Goal: Information Seeking & Learning: Learn about a topic

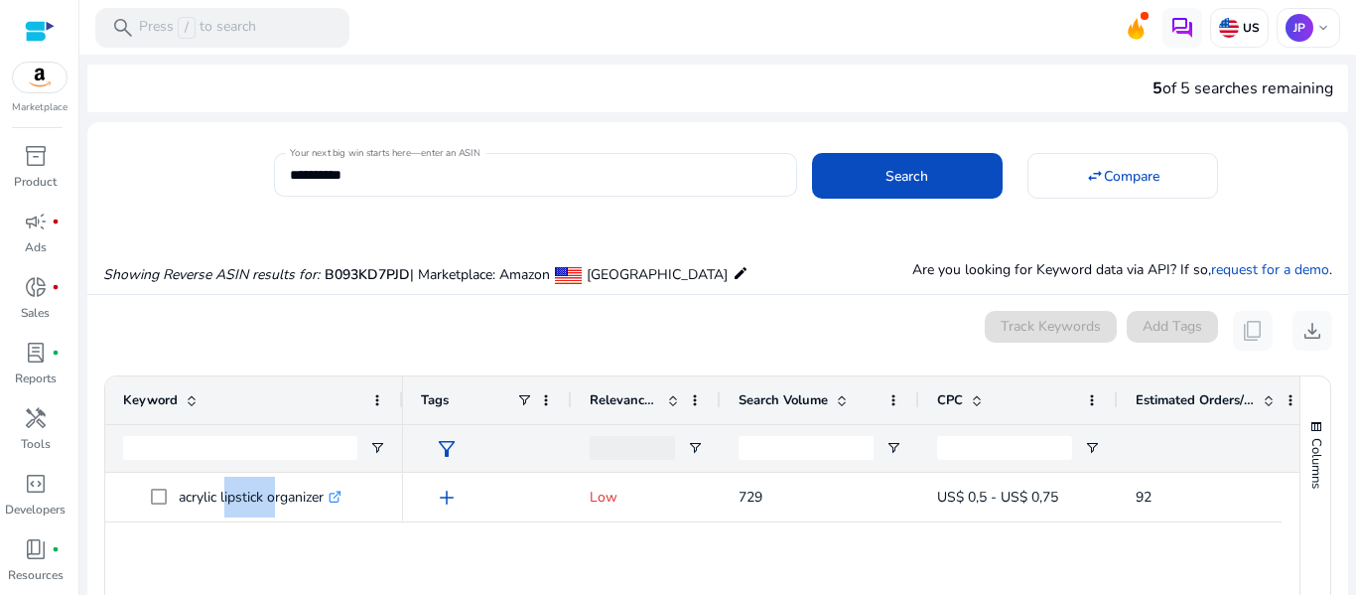
scroll to position [993, 0]
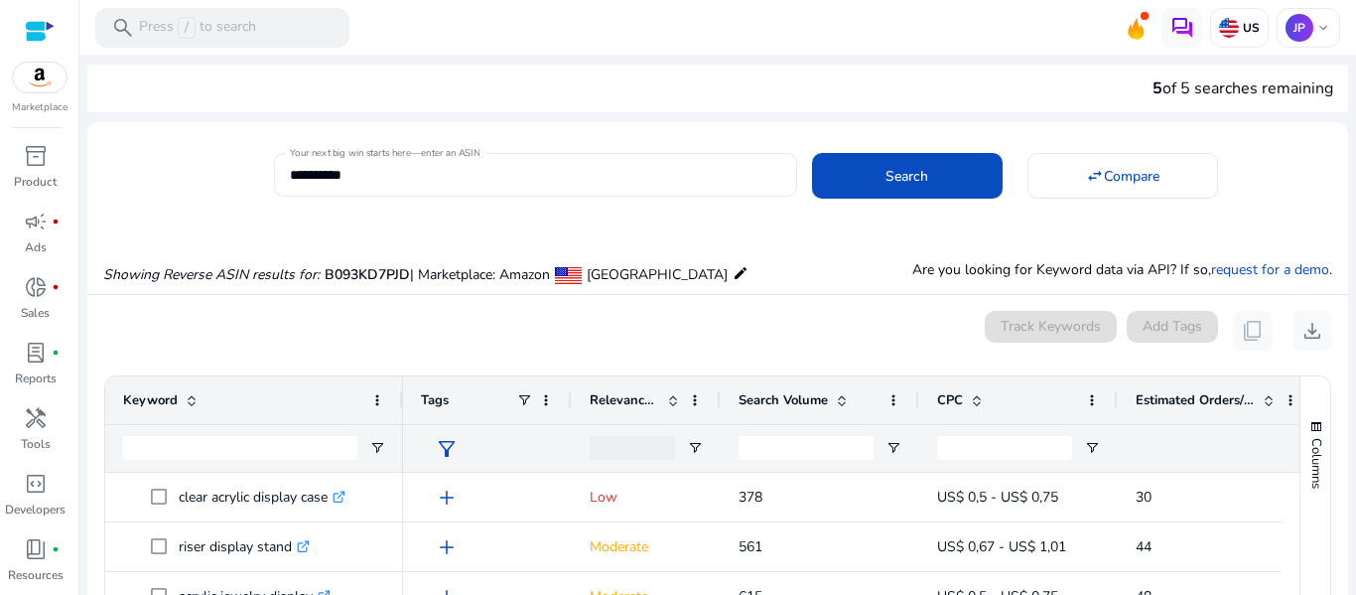
drag, startPoint x: 445, startPoint y: 143, endPoint x: 441, endPoint y: 164, distance: 21.2
click at [445, 146] on mat-card "**********" at bounding box center [717, 172] width 1261 height 80
click at [441, 165] on input "**********" at bounding box center [535, 175] width 491 height 22
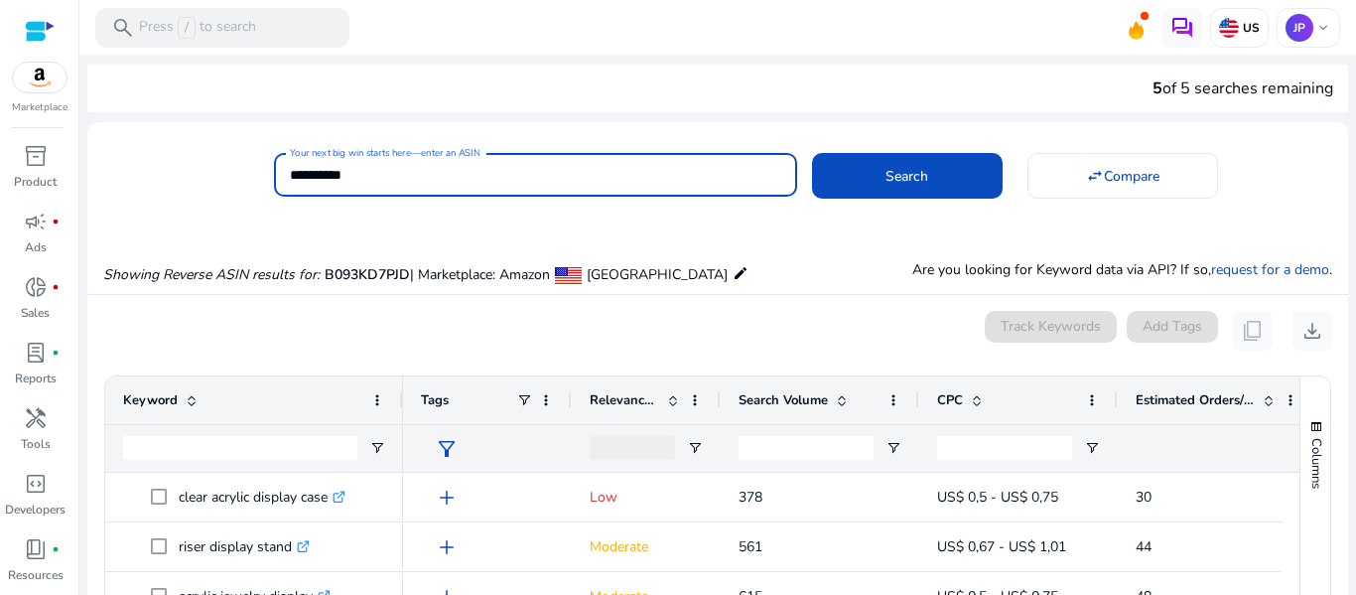
click at [441, 165] on input "**********" at bounding box center [535, 175] width 491 height 22
paste input
type input "**********"
click at [924, 173] on span at bounding box center [907, 176] width 191 height 48
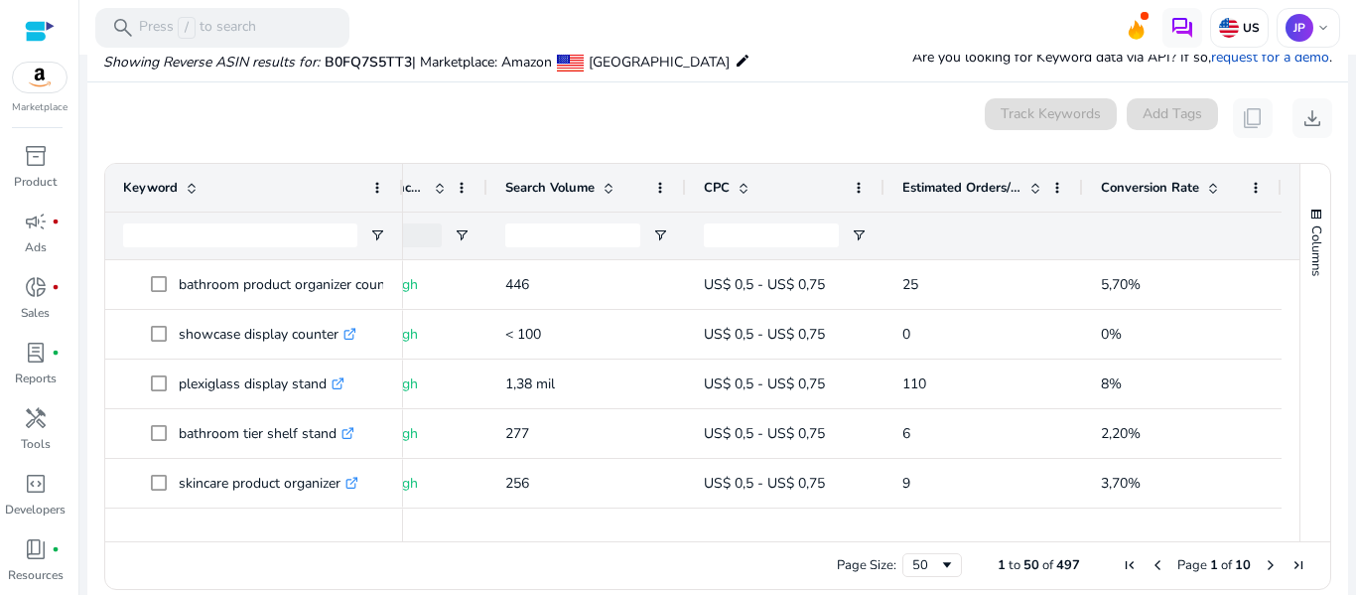
scroll to position [0, 0]
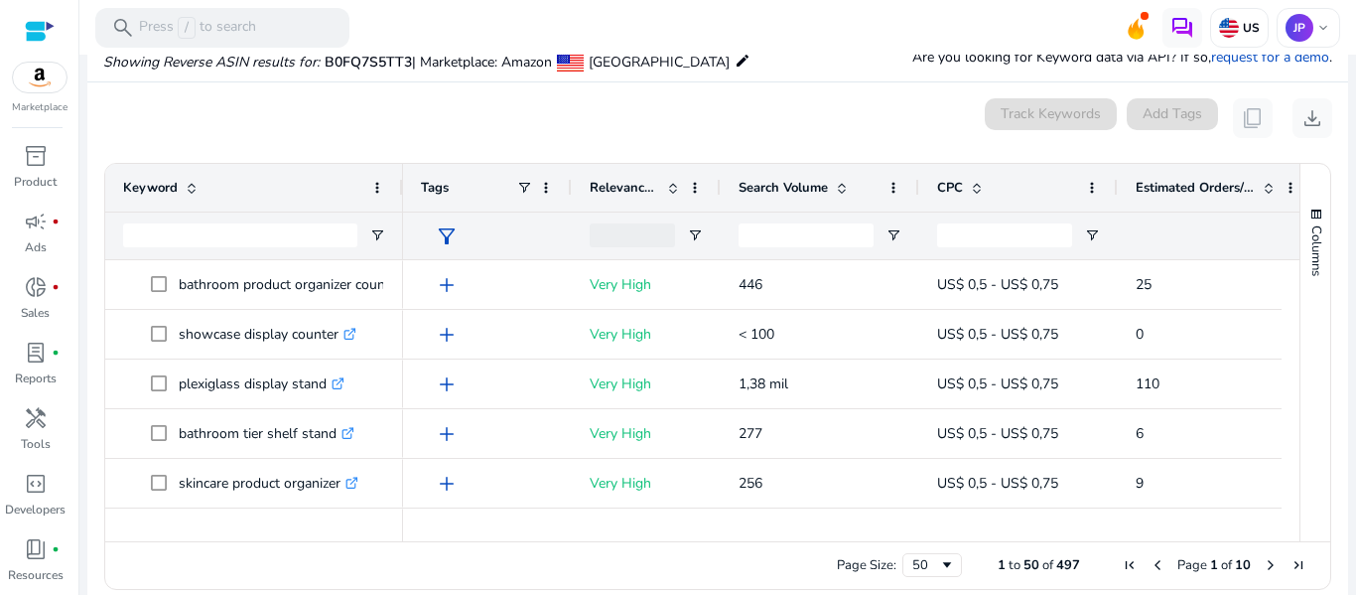
click at [799, 187] on span "Search Volume" at bounding box center [783, 188] width 89 height 18
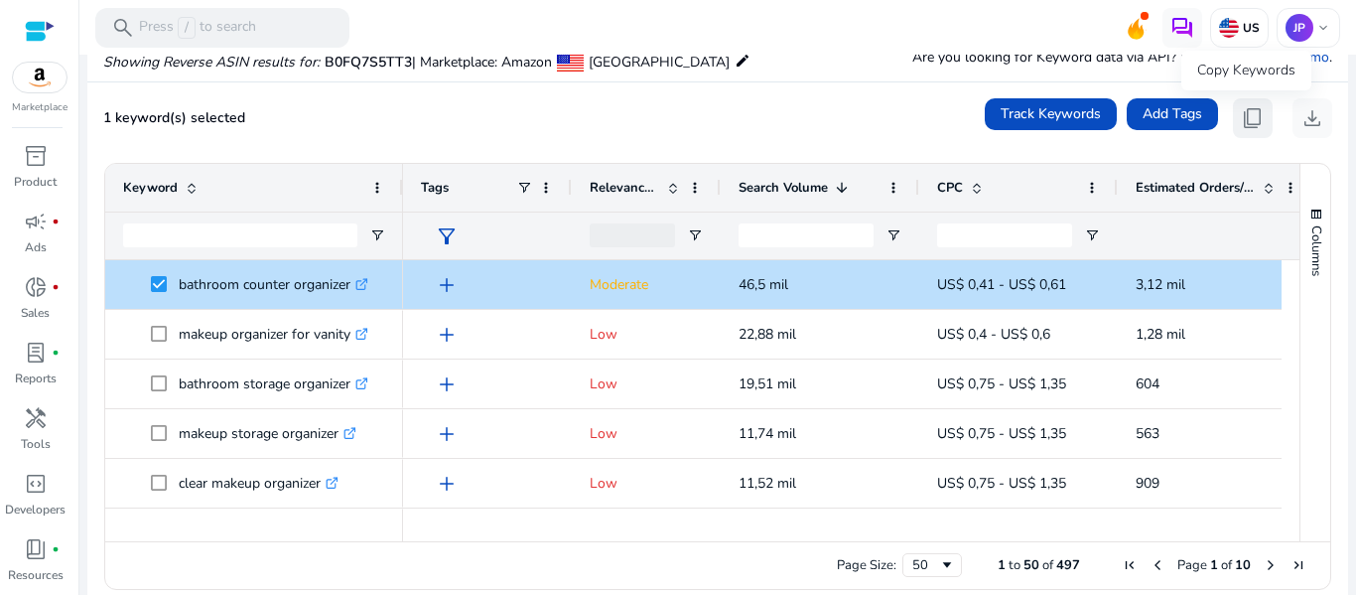
click at [1244, 114] on span "content_copy" at bounding box center [1253, 118] width 24 height 24
click at [1233, 117] on button "content_copy" at bounding box center [1253, 118] width 40 height 40
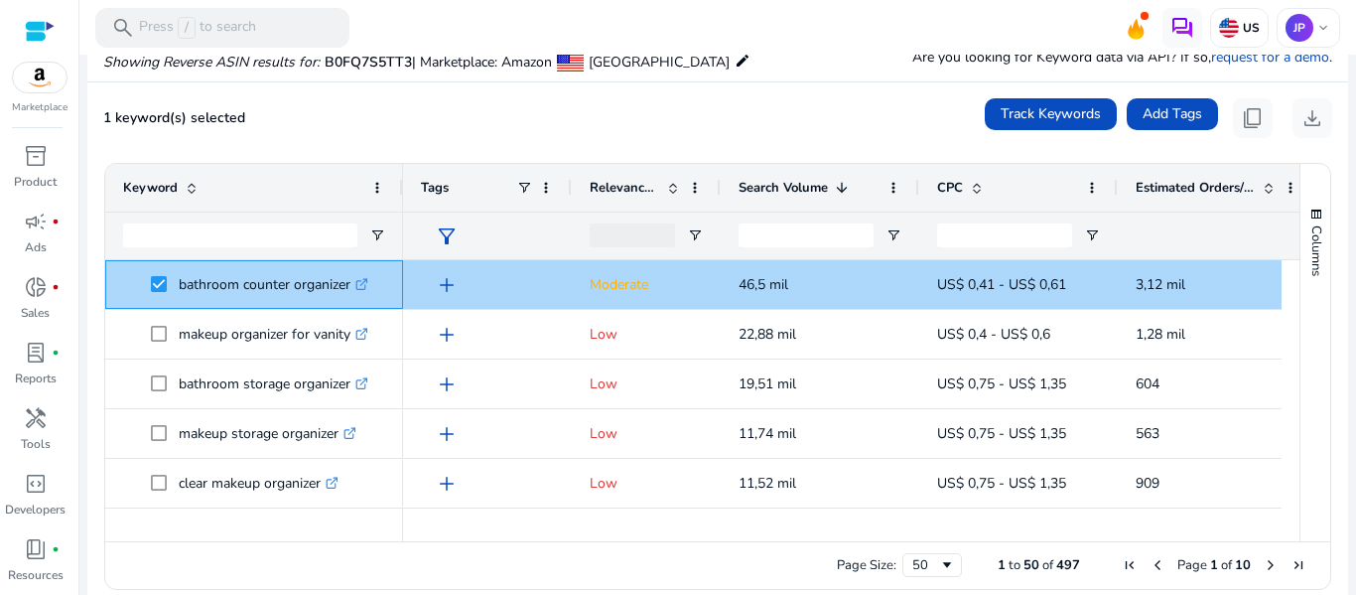
click at [150, 278] on span "bathroom counter organizer .st0{fill:#2c8af8}" at bounding box center [254, 284] width 262 height 41
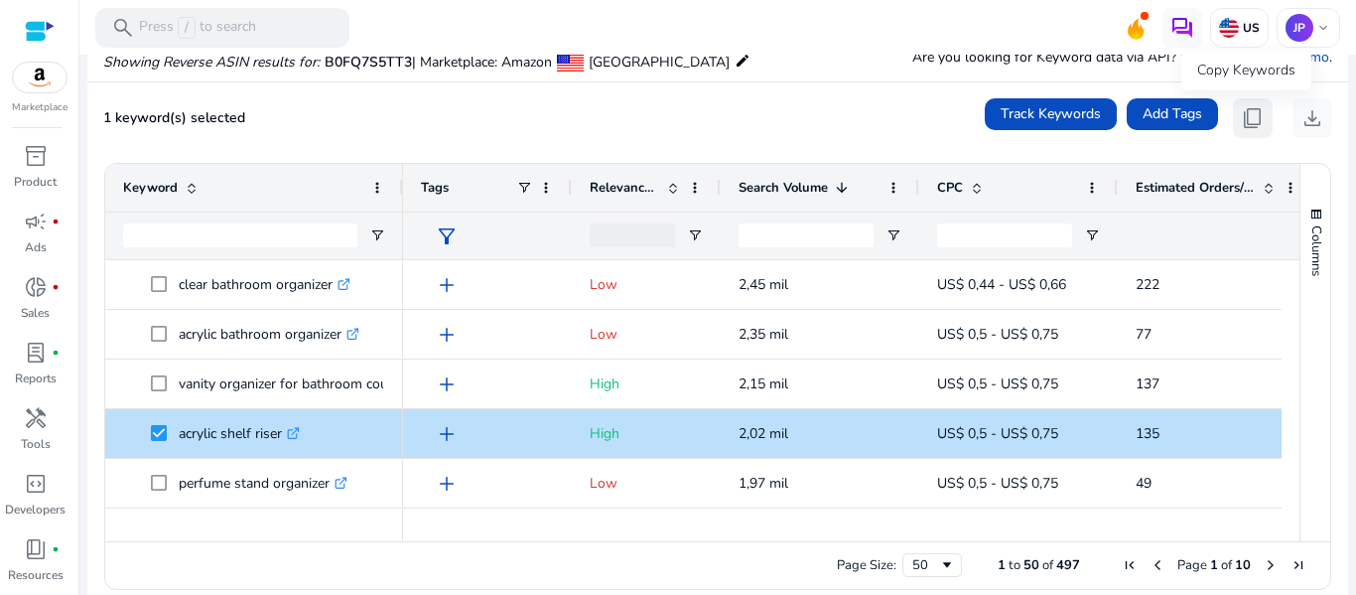
click at [1241, 114] on span "content_copy" at bounding box center [1253, 118] width 24 height 24
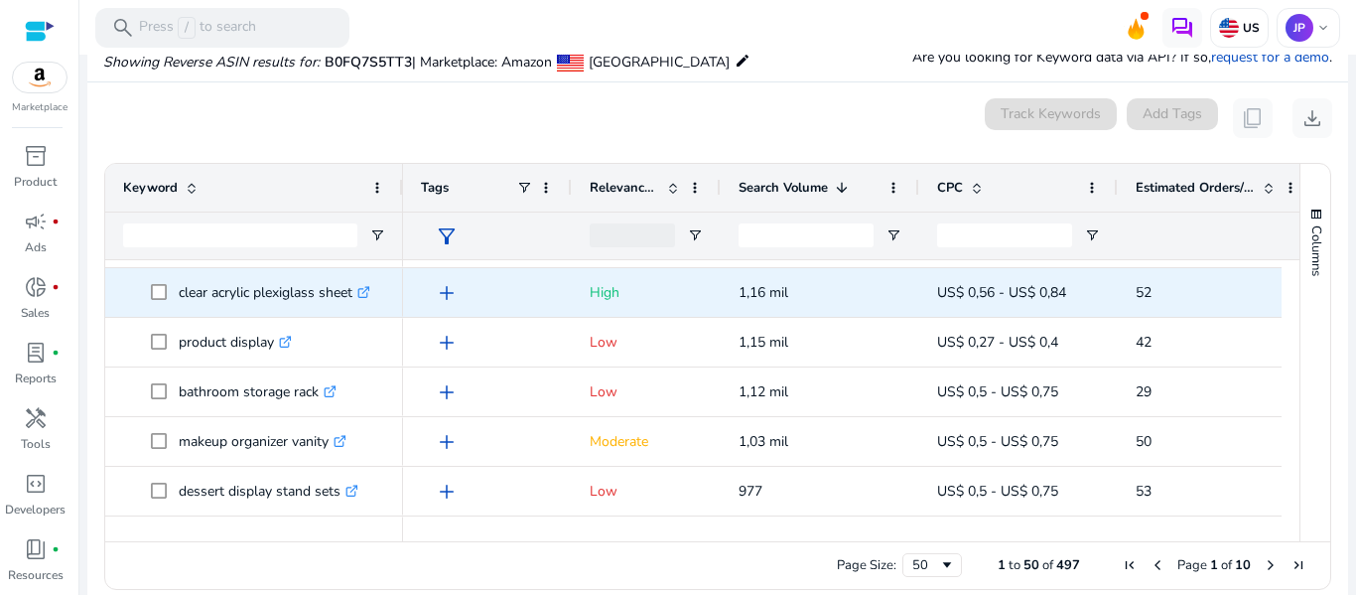
scroll to position [1775, 0]
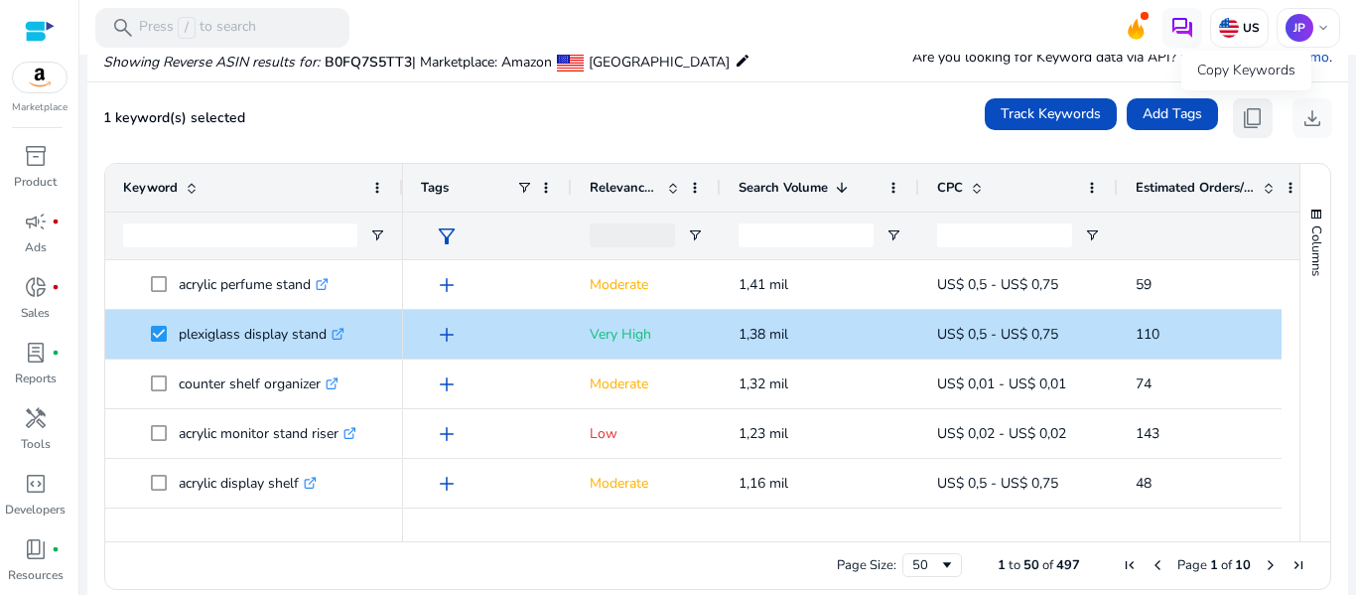
click at [1257, 105] on button "content_copy" at bounding box center [1253, 118] width 40 height 40
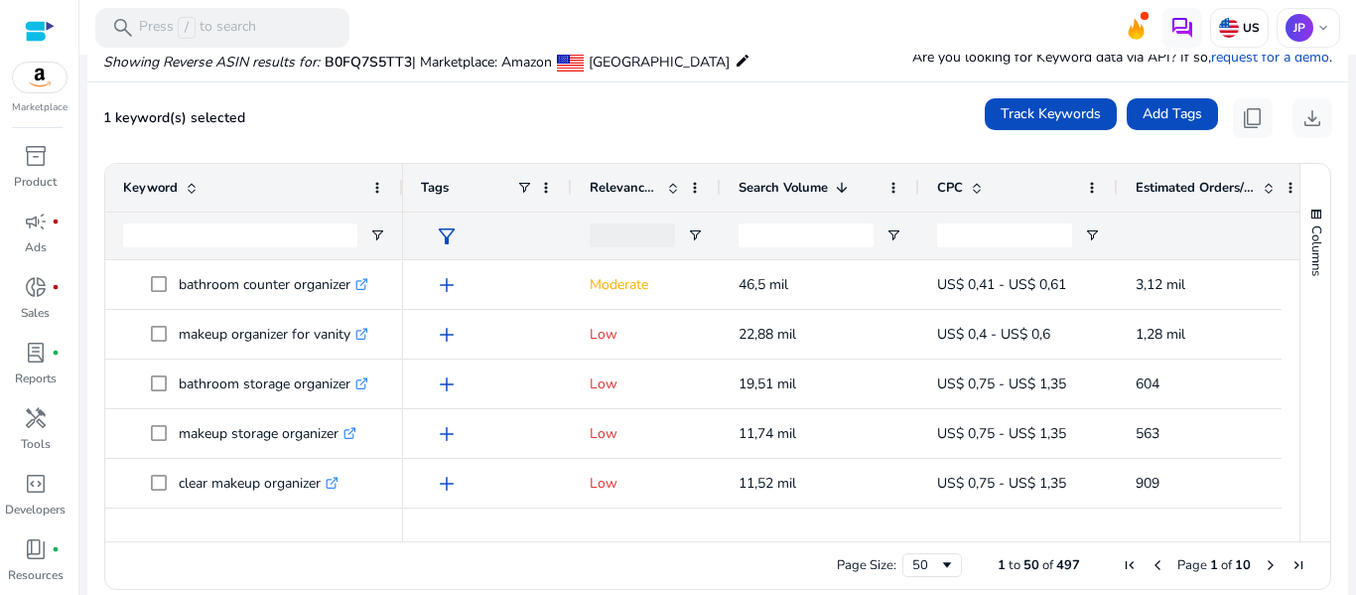
click at [644, 180] on span "Relevance Score" at bounding box center [624, 188] width 69 height 18
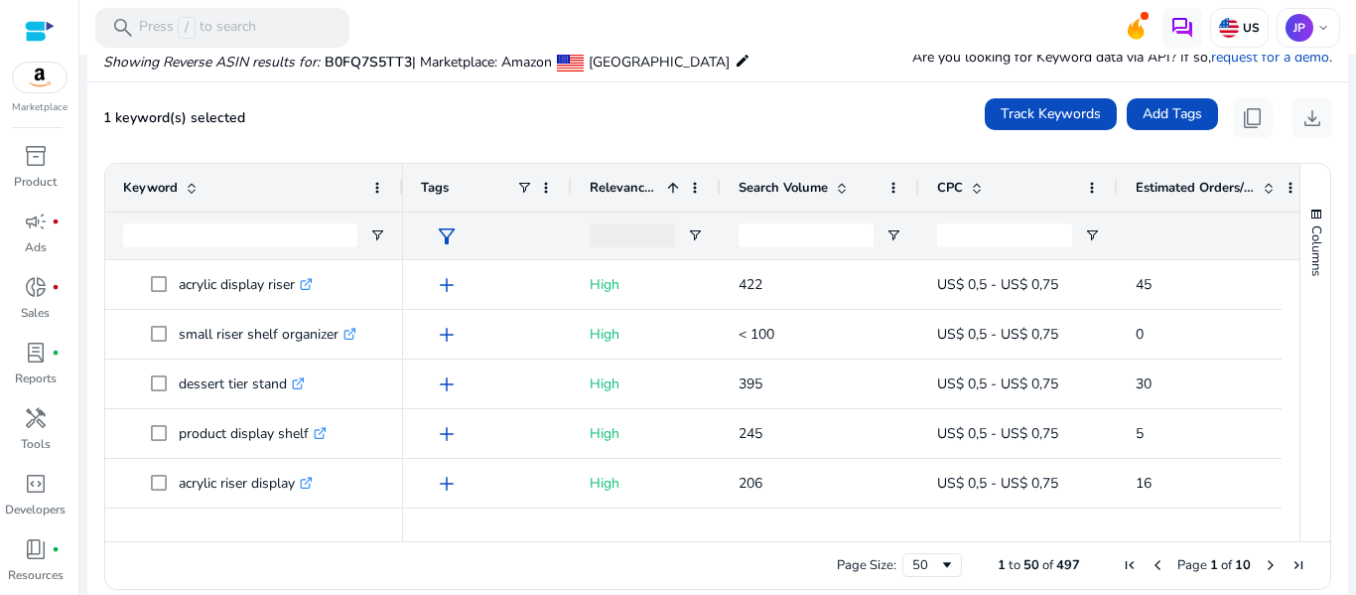
click at [644, 180] on span "Relevance Score" at bounding box center [624, 188] width 69 height 18
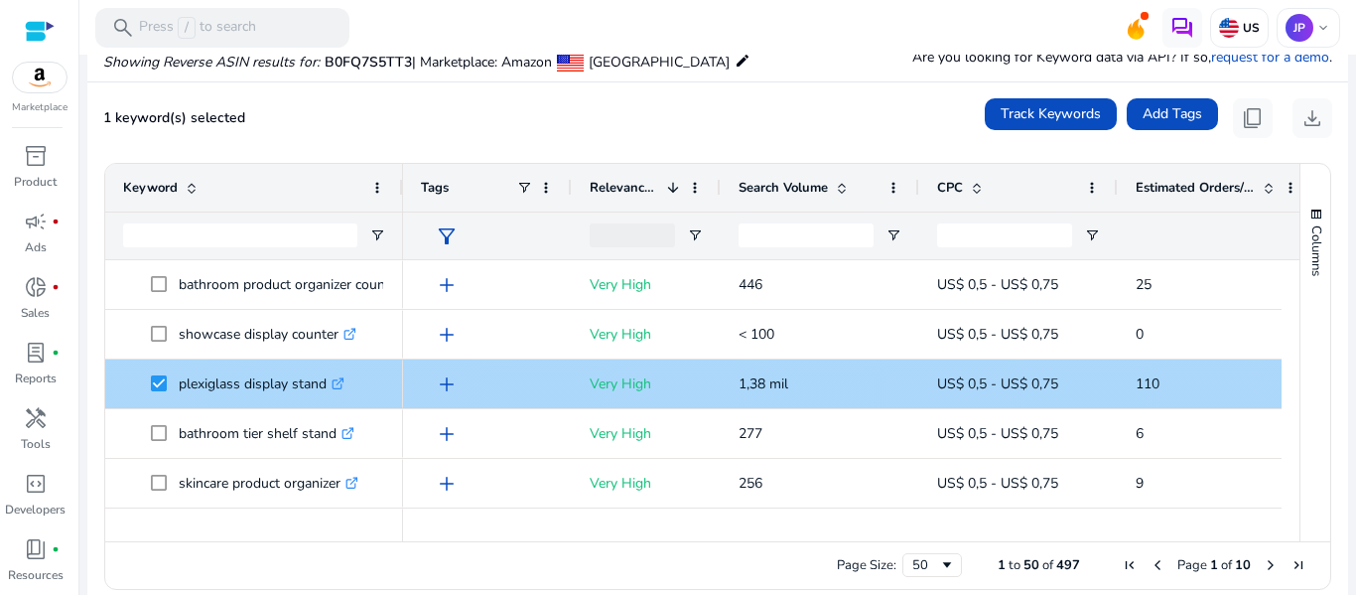
scroll to position [69, 0]
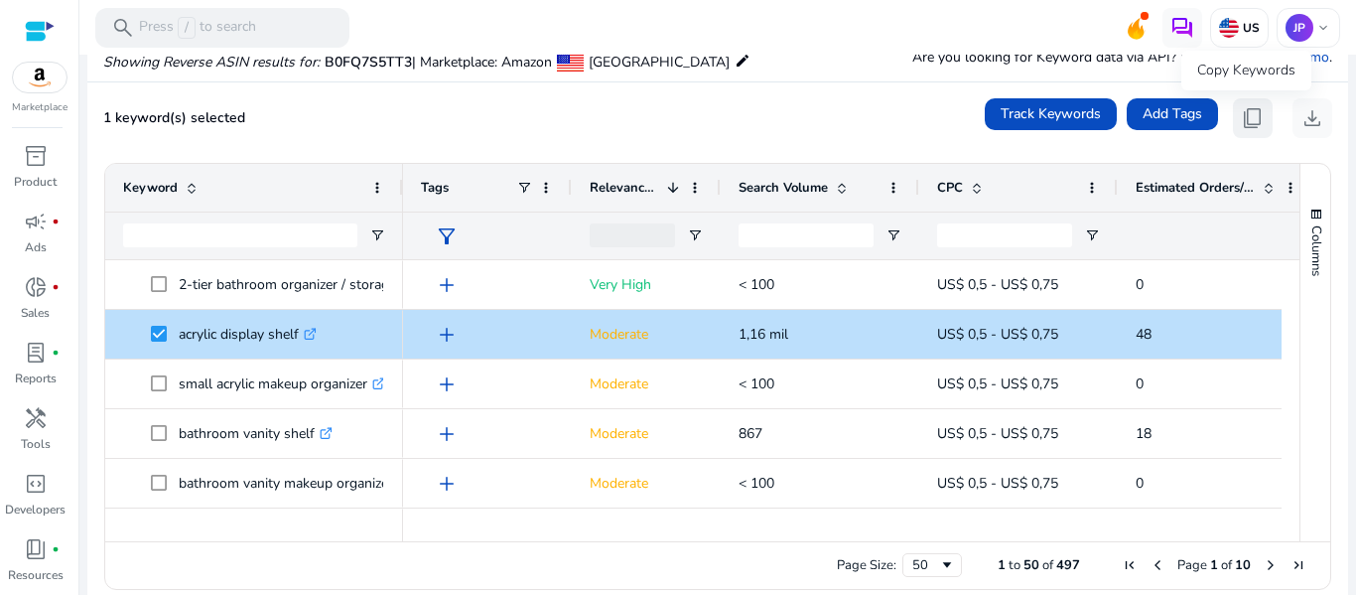
click at [1244, 119] on span "content_copy" at bounding box center [1253, 118] width 24 height 24
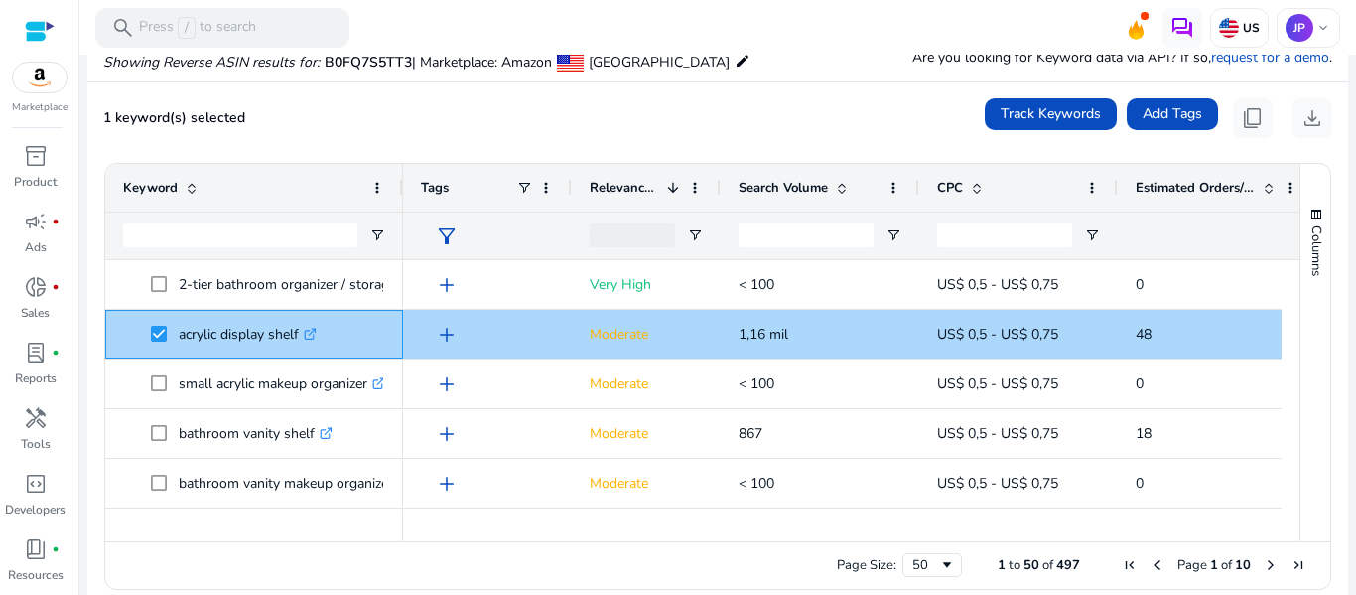
click at [196, 328] on p "acrylic display shelf .st0{fill:#2c8af8}" at bounding box center [248, 334] width 138 height 41
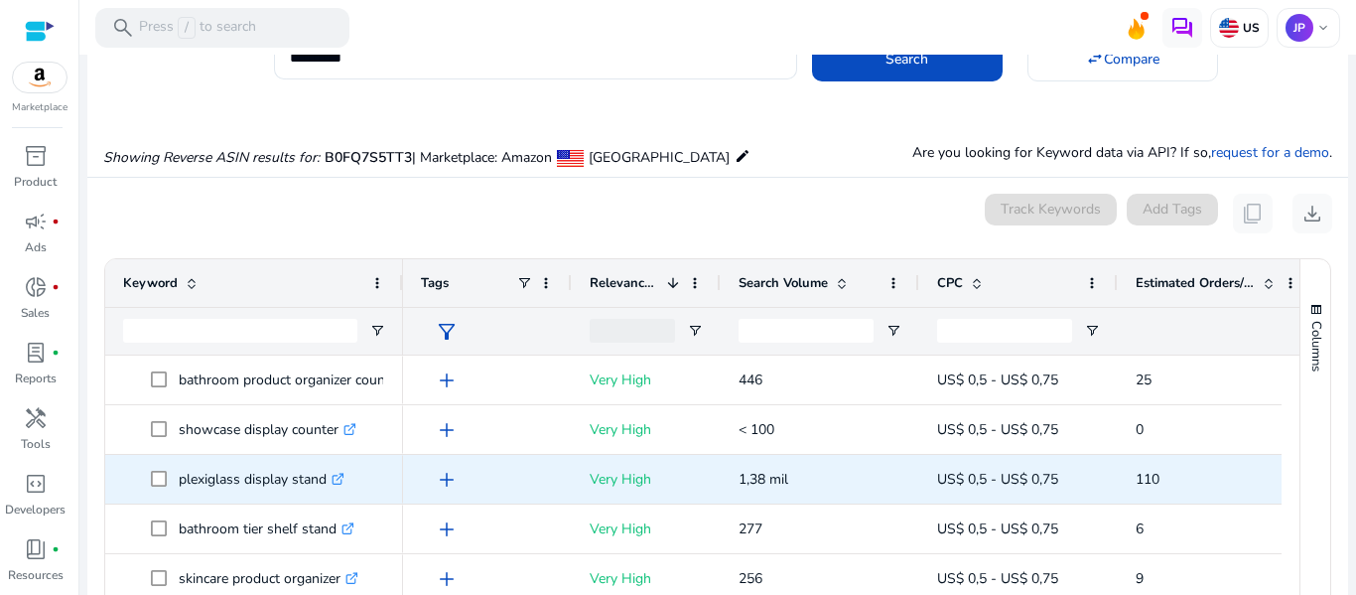
scroll to position [0, 0]
